Goal: Task Accomplishment & Management: Manage account settings

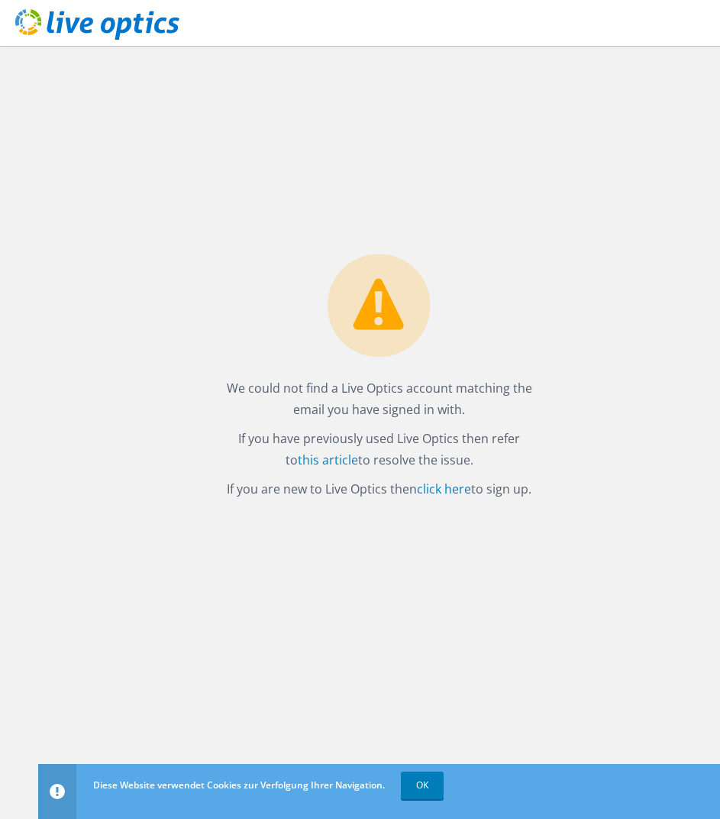
click at [288, 45] on header at bounding box center [360, 23] width 720 height 46
click at [390, 656] on div "We could not find a Live Optics account matching the email you have signed in w…" at bounding box center [379, 432] width 682 height 773
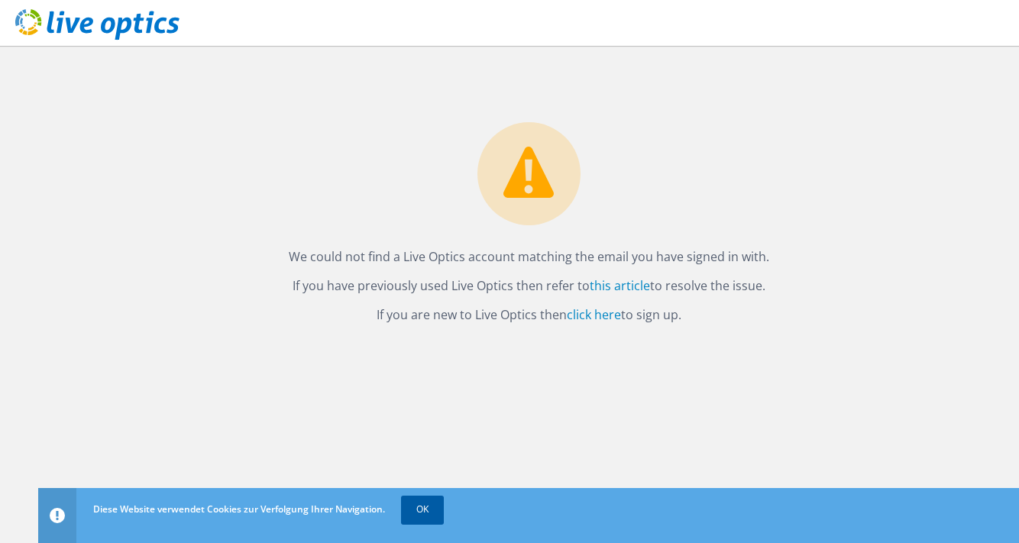
click at [415, 506] on link "OK" at bounding box center [422, 509] width 43 height 27
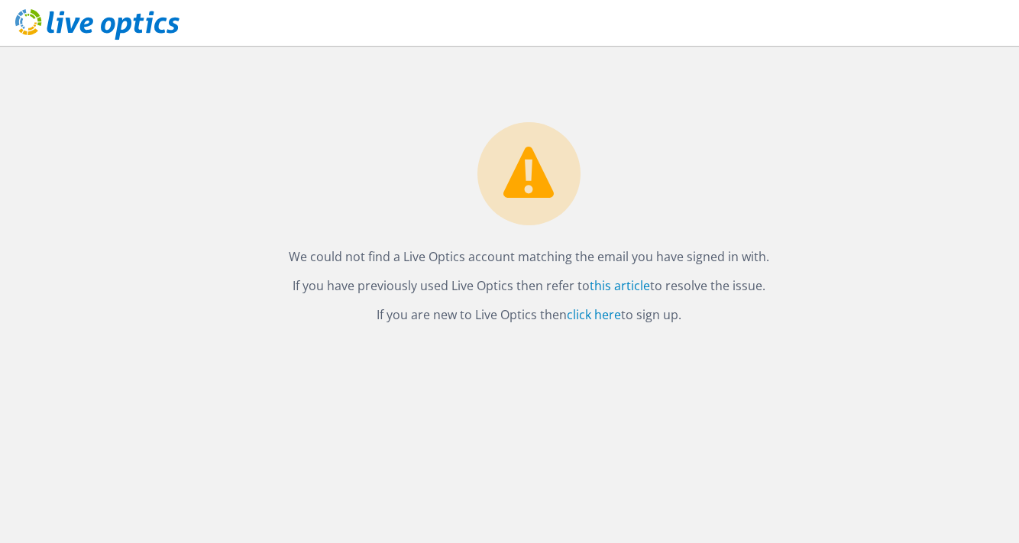
click at [406, 157] on div "We could not find a Live Optics account matching the email you have signed in w…" at bounding box center [528, 186] width 981 height 280
click at [144, 26] on icon at bounding box center [97, 24] width 164 height 31
